Goal: Transaction & Acquisition: Purchase product/service

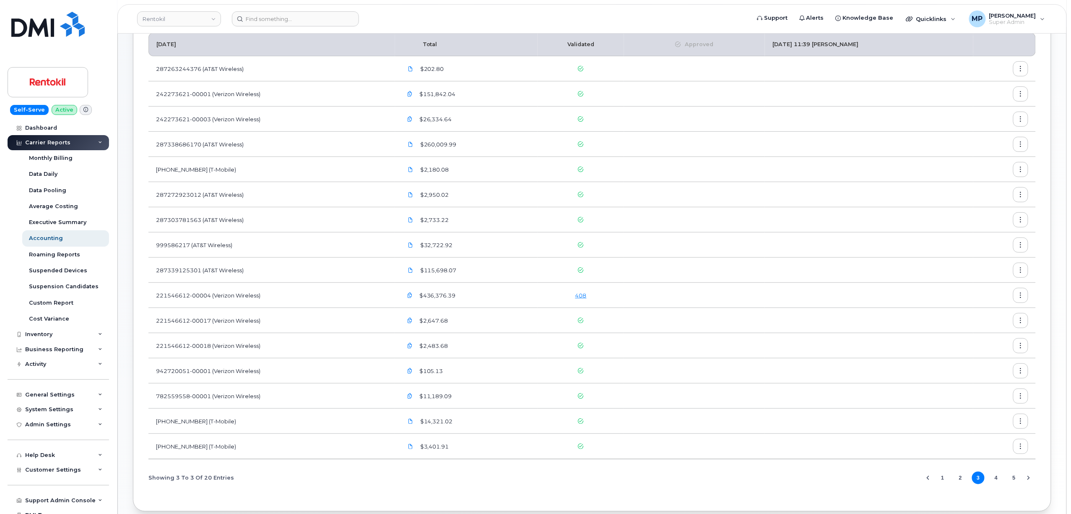
scroll to position [135, 0]
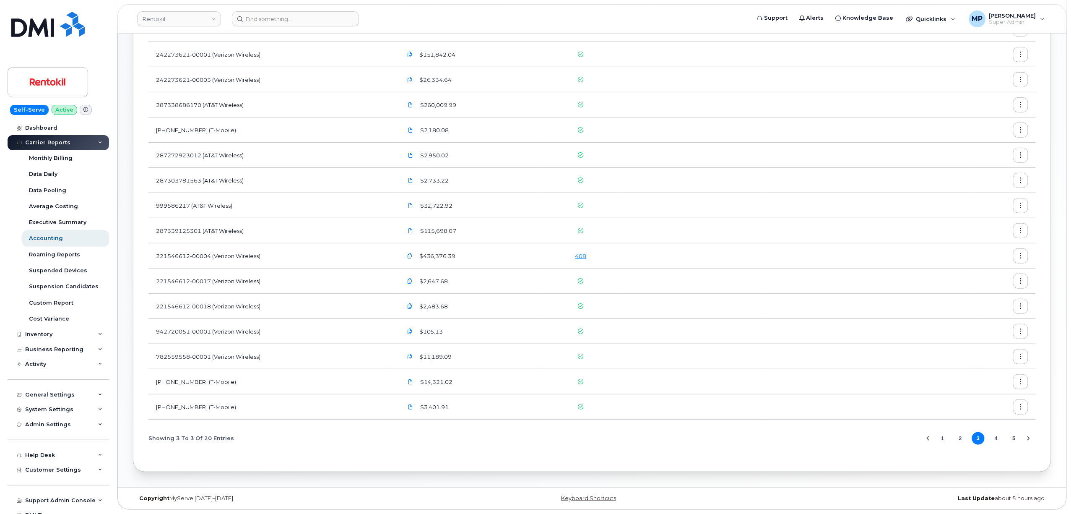
click at [942, 439] on button "1" at bounding box center [942, 438] width 13 height 13
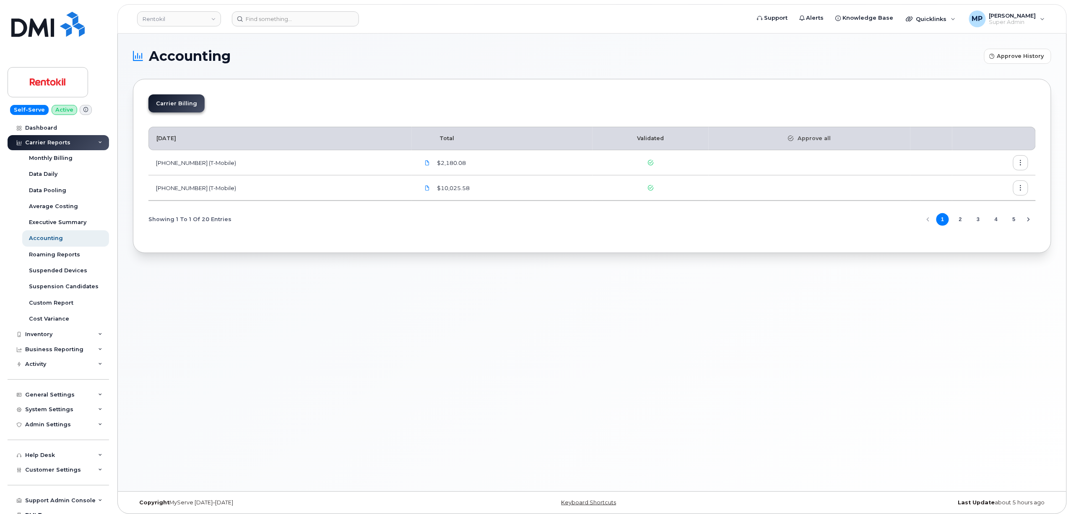
click at [959, 222] on button "2" at bounding box center [960, 219] width 13 height 13
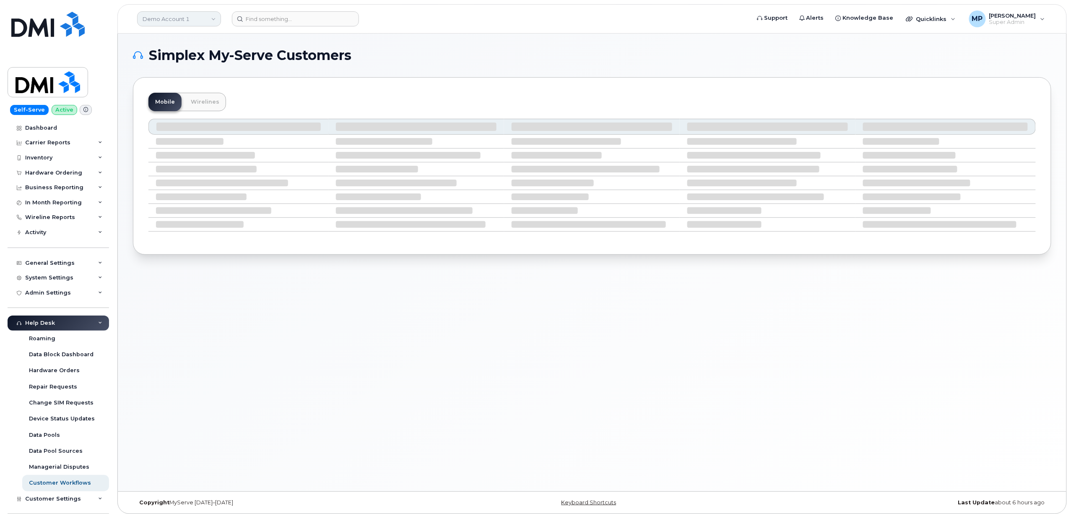
click at [174, 17] on link "Demo Account 1" at bounding box center [179, 18] width 84 height 15
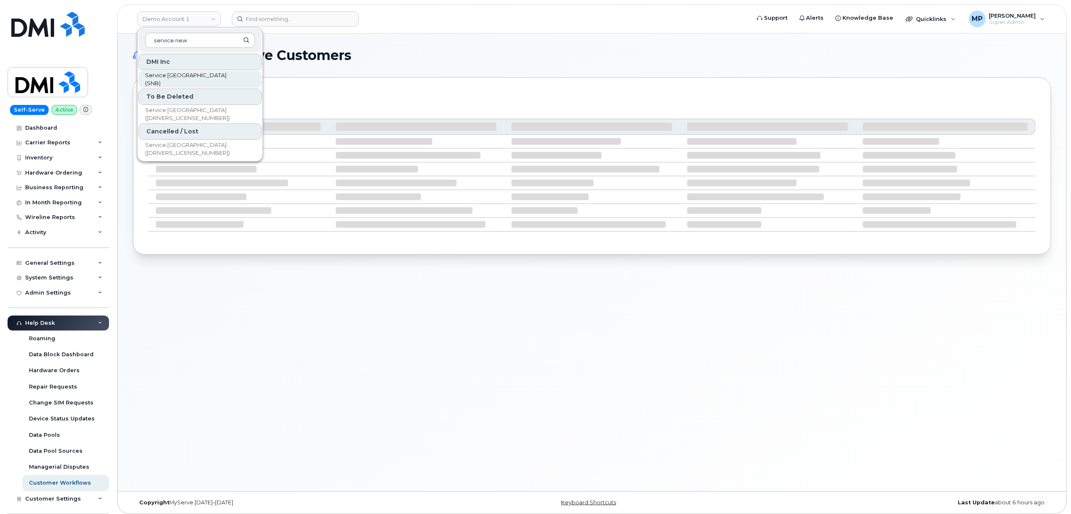
type input "service new"
click at [183, 80] on span "Service New Brunswick (SNB)" at bounding box center [193, 79] width 96 height 16
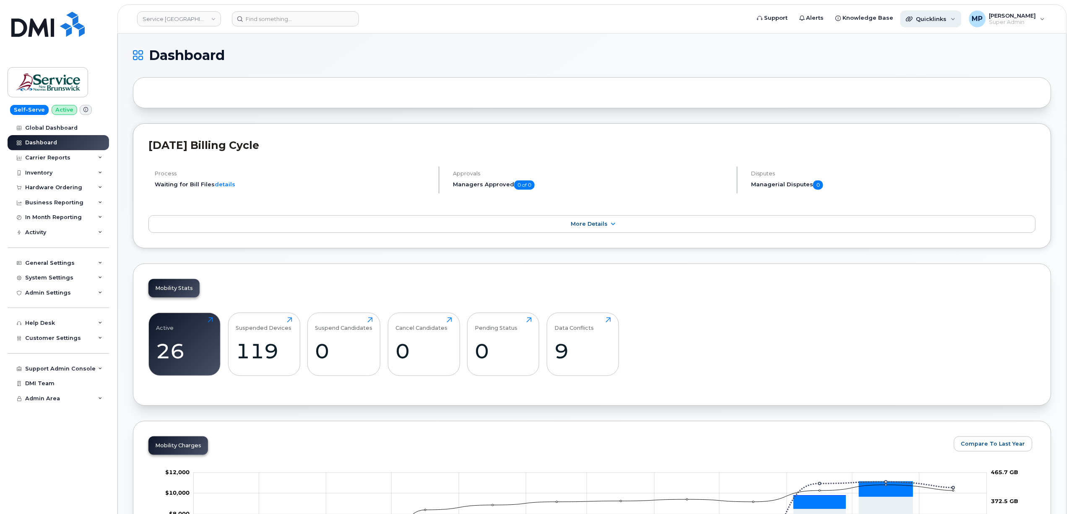
click at [926, 21] on span "Quicklinks" at bounding box center [931, 19] width 31 height 7
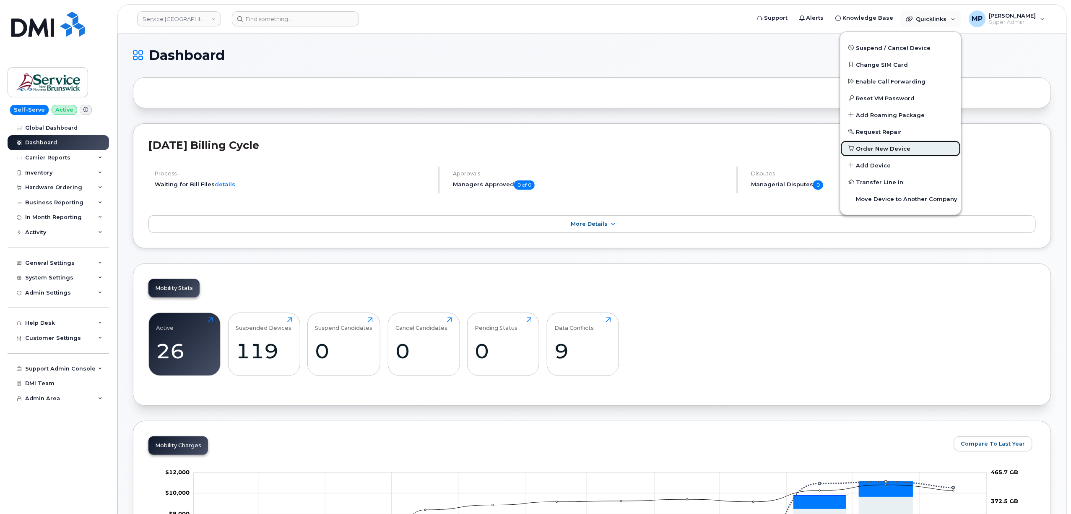
click at [874, 145] on span "Order New Device" at bounding box center [883, 149] width 55 height 8
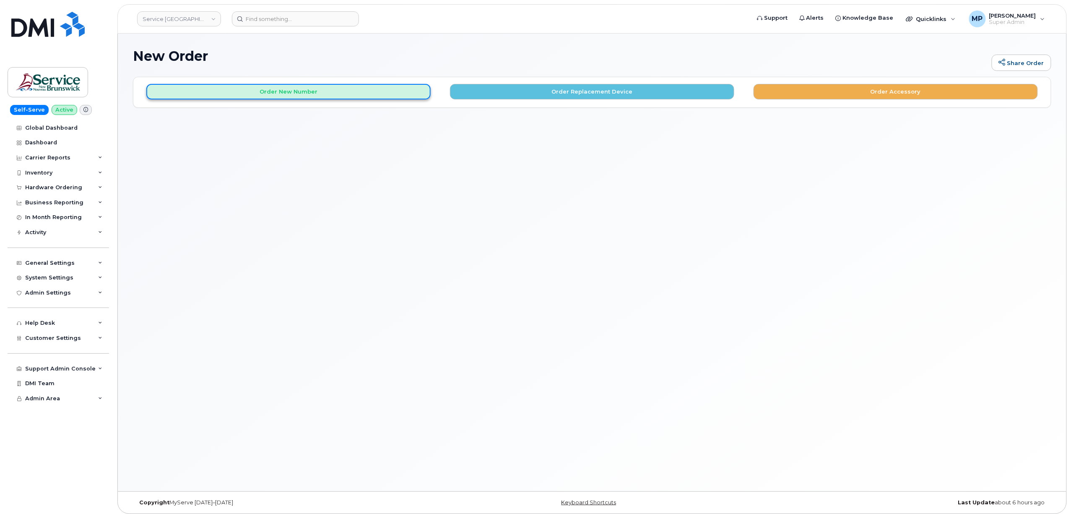
drag, startPoint x: 275, startPoint y: 89, endPoint x: 287, endPoint y: 91, distance: 12.3
click at [275, 89] on button "Order New Number" at bounding box center [288, 92] width 284 height 16
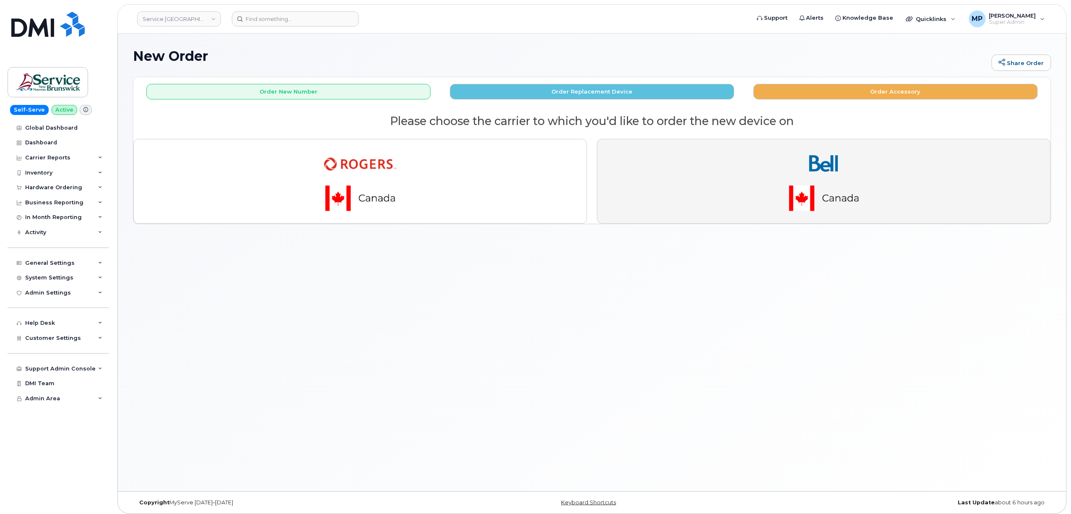
click at [795, 190] on img "button" at bounding box center [823, 181] width 117 height 70
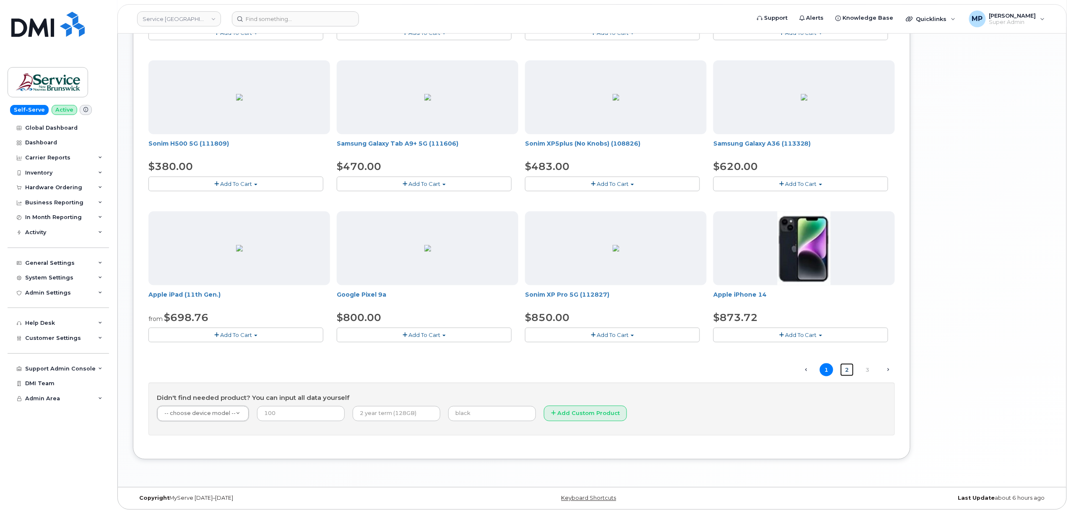
click at [847, 369] on link "2" at bounding box center [846, 369] width 13 height 13
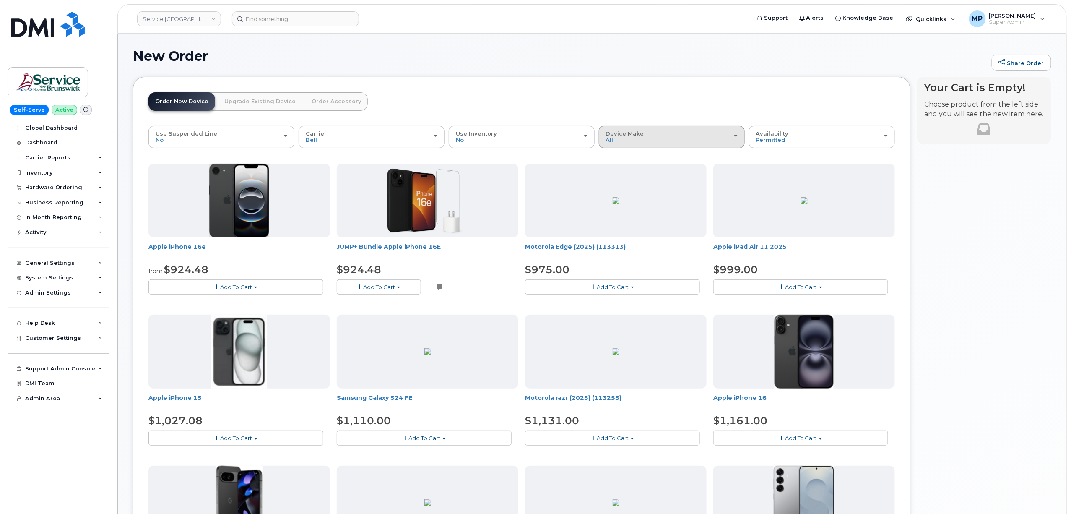
click at [704, 132] on div "Device Make All Aircard Android Cell Phone iPhone Tablet Unknown" at bounding box center [672, 136] width 132 height 13
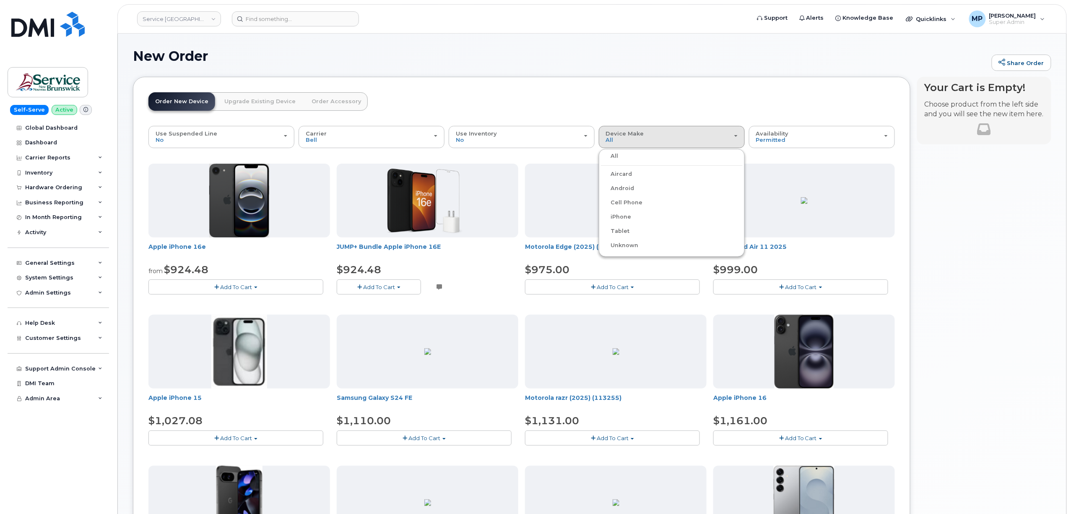
click at [624, 188] on label "Android" at bounding box center [618, 188] width 34 height 10
click at [0, 0] on input "Android" at bounding box center [0, 0] width 0 height 0
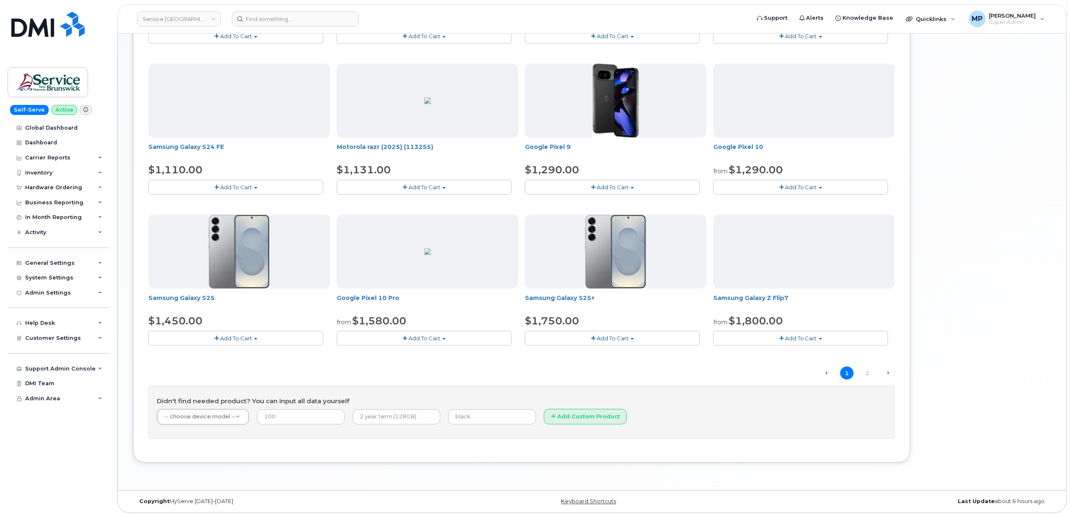
scroll to position [408, 0]
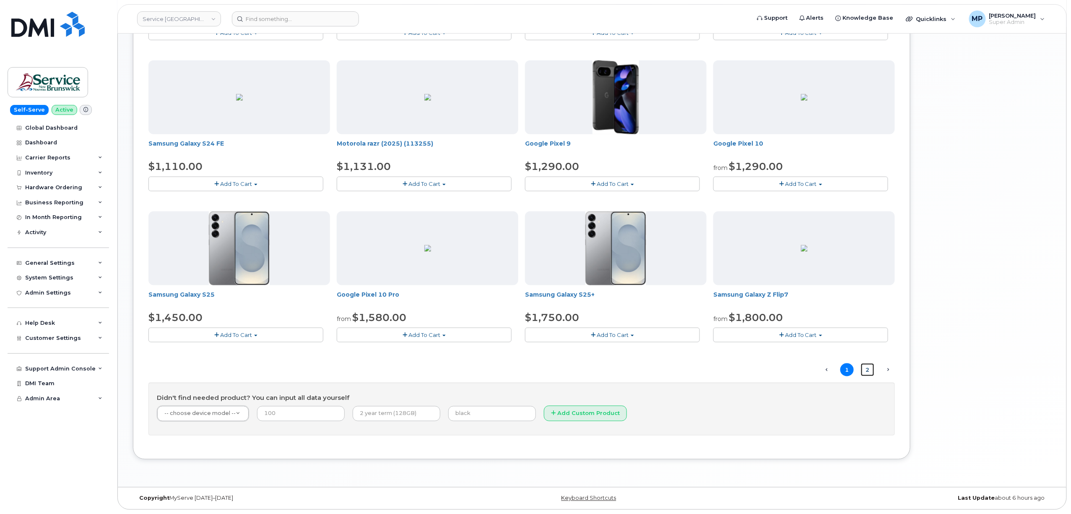
click at [866, 368] on link "2" at bounding box center [867, 369] width 13 height 13
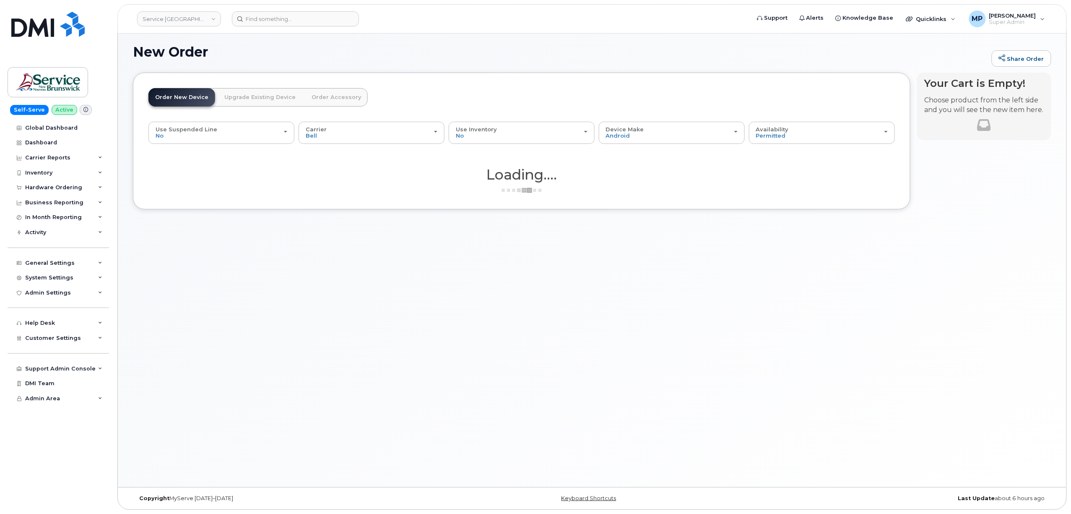
scroll to position [4, 0]
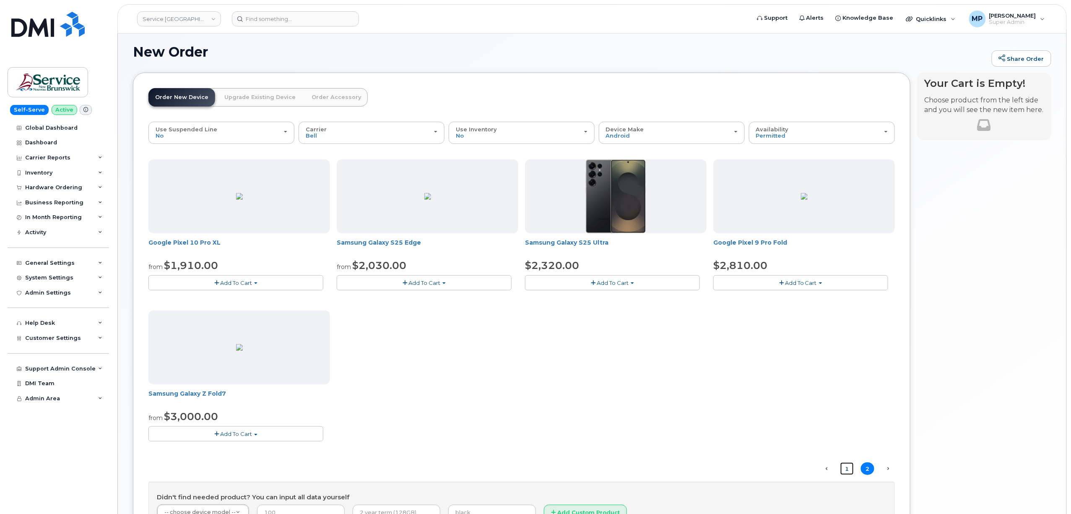
click at [846, 465] on link "1" at bounding box center [846, 468] width 13 height 13
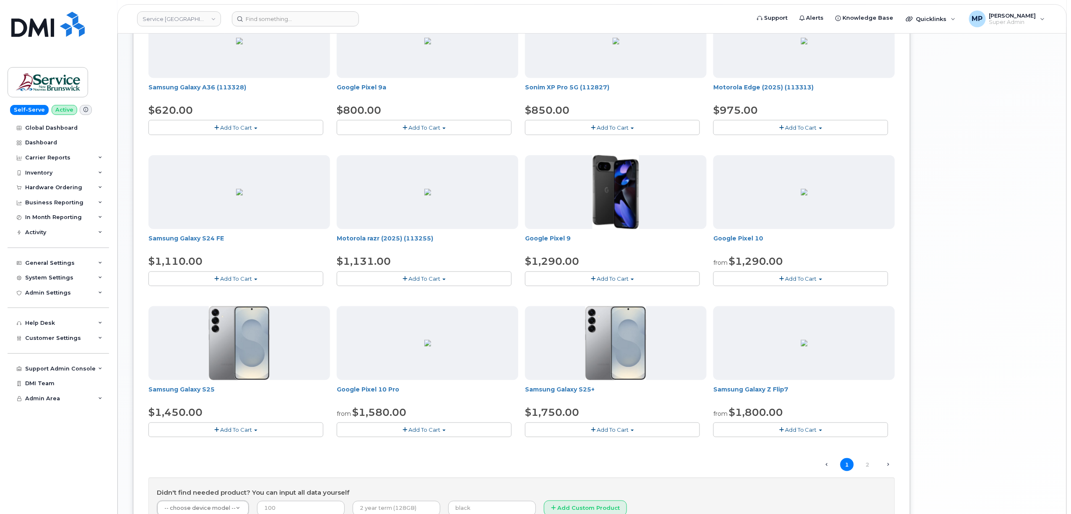
scroll to position [408, 0]
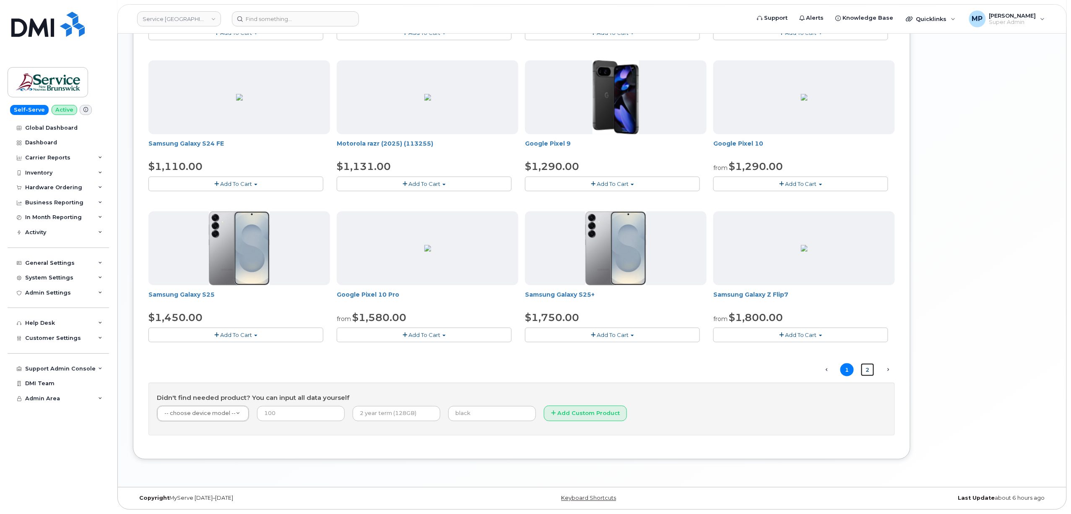
click at [865, 369] on link "2" at bounding box center [867, 369] width 13 height 13
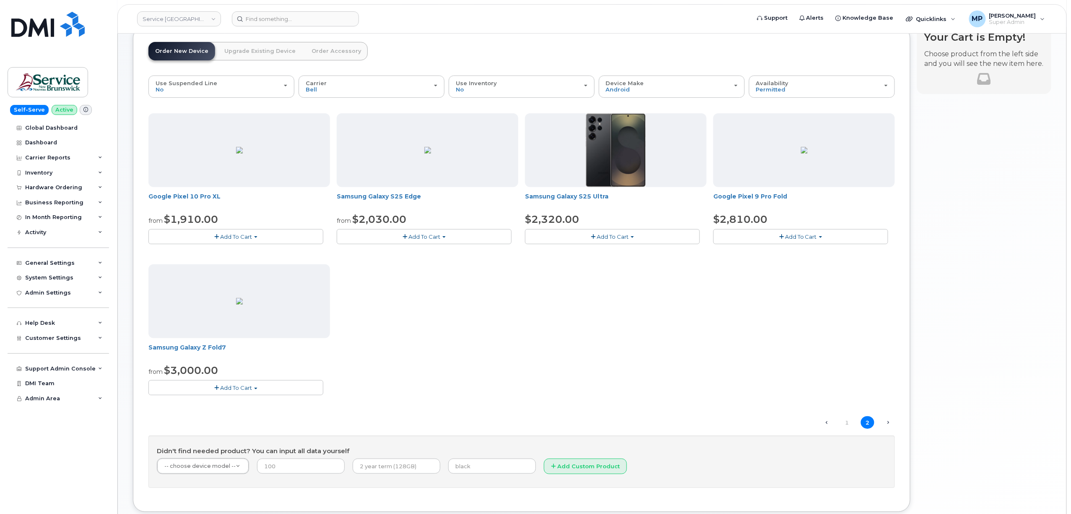
scroll to position [0, 0]
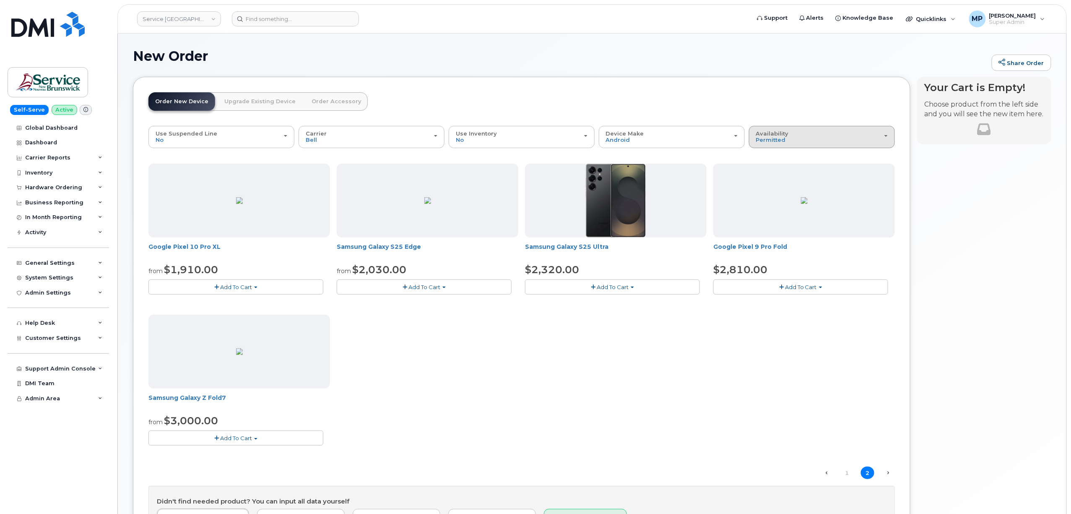
click at [818, 131] on div "Availability Permitted All" at bounding box center [822, 136] width 132 height 13
click at [764, 170] on label "All" at bounding box center [760, 170] width 18 height 10
click at [0, 0] on input "All" at bounding box center [0, 0] width 0 height 0
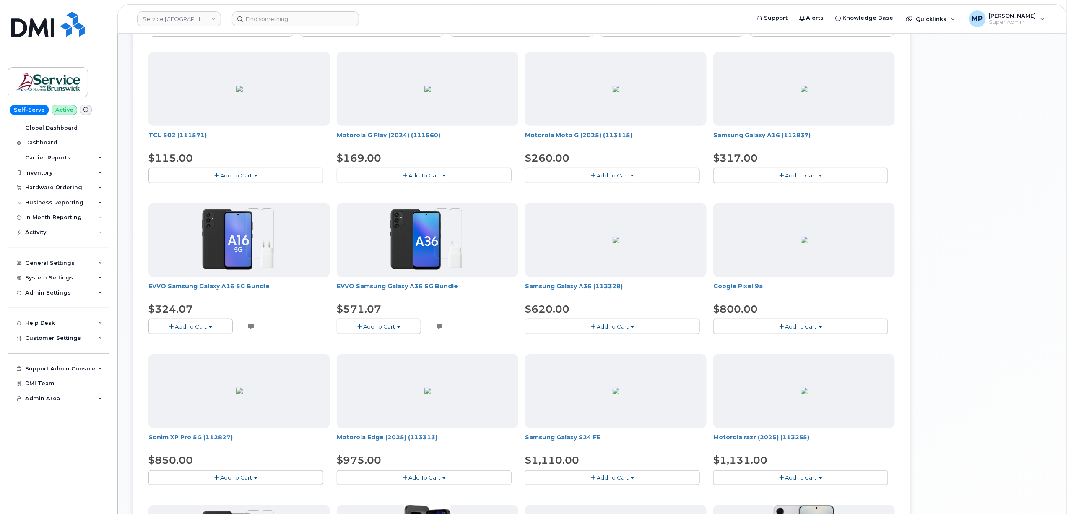
scroll to position [56, 0]
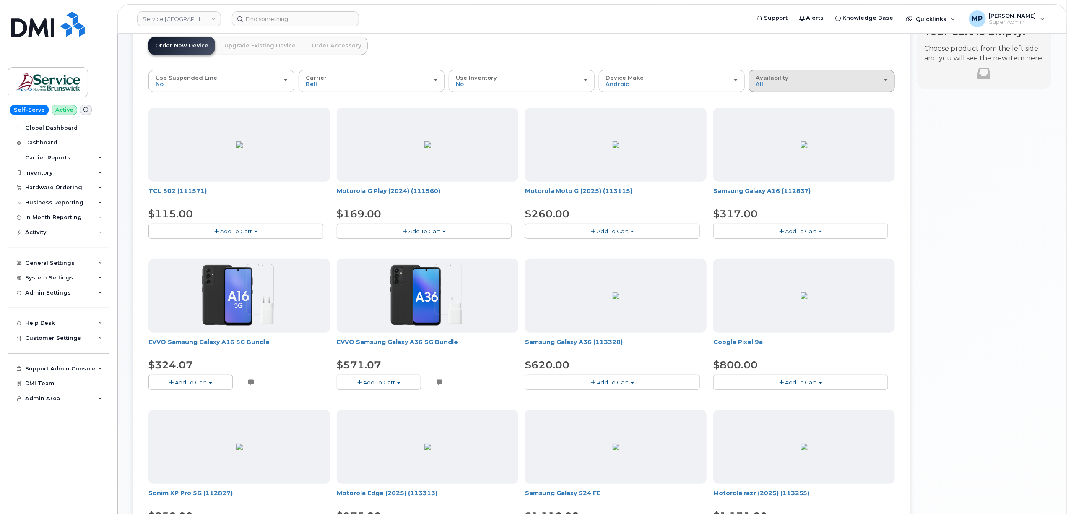
click at [821, 86] on div "Availability Permitted All" at bounding box center [822, 81] width 132 height 13
click at [777, 49] on header "Order New Device Upgrade Existing Device Order Accessory Order new device and n…" at bounding box center [521, 53] width 746 height 34
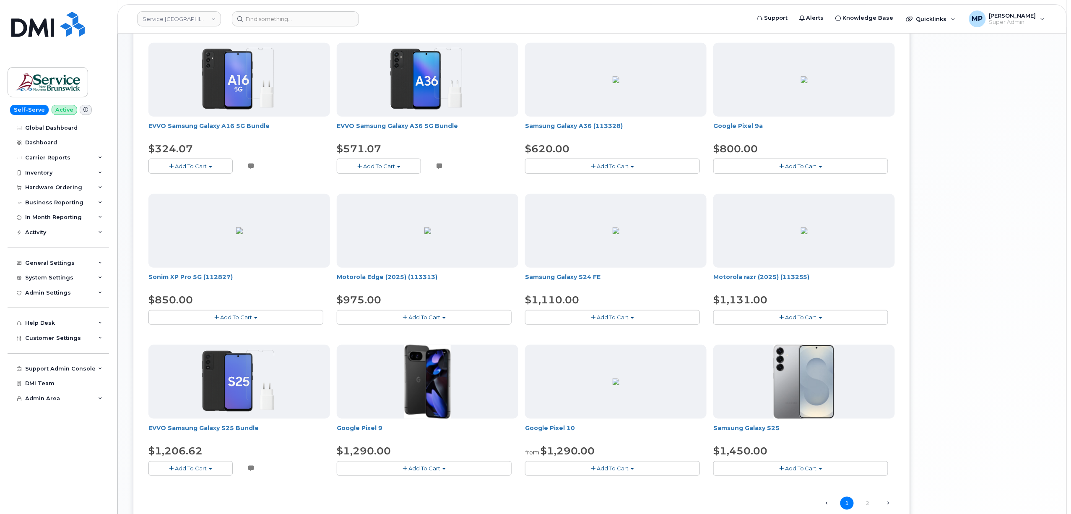
scroll to position [223, 0]
